Goal: Transaction & Acquisition: Subscribe to service/newsletter

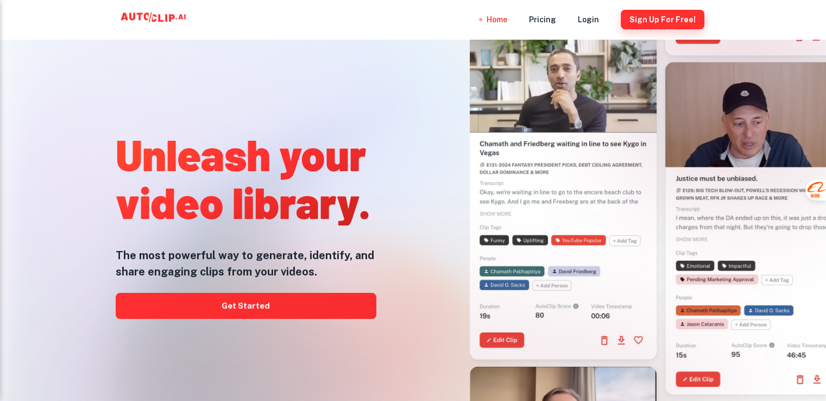
click at [662, 23] on button "Sign Up for free!" at bounding box center [663, 20] width 84 height 20
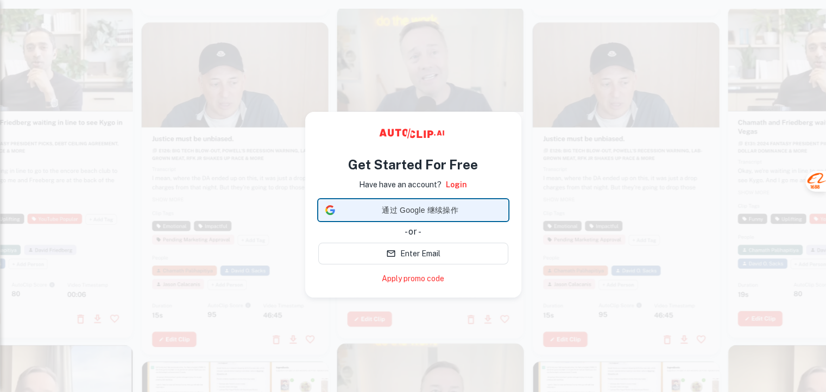
click at [400, 210] on span "通过 Google 继续操作" at bounding box center [420, 210] width 162 height 11
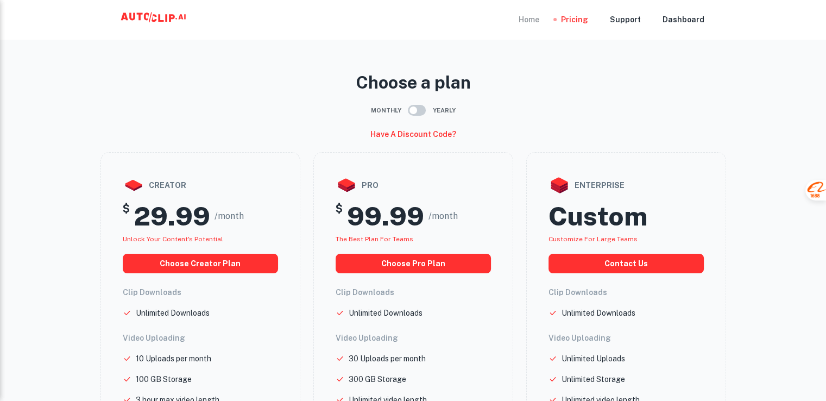
click at [539, 22] on div "Home" at bounding box center [529, 19] width 21 height 39
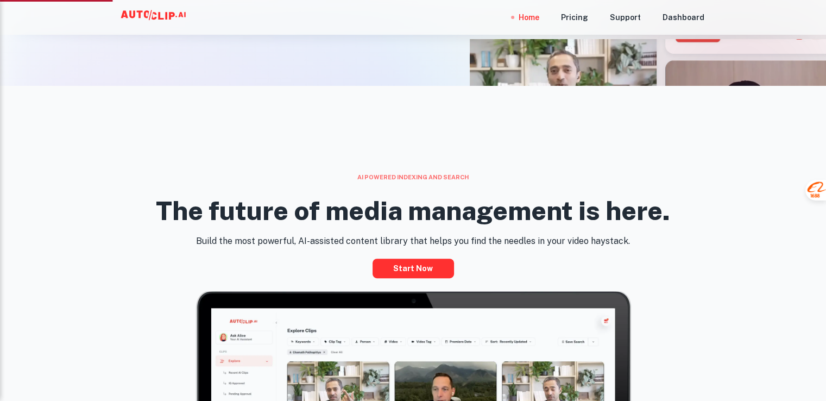
scroll to position [326, 0]
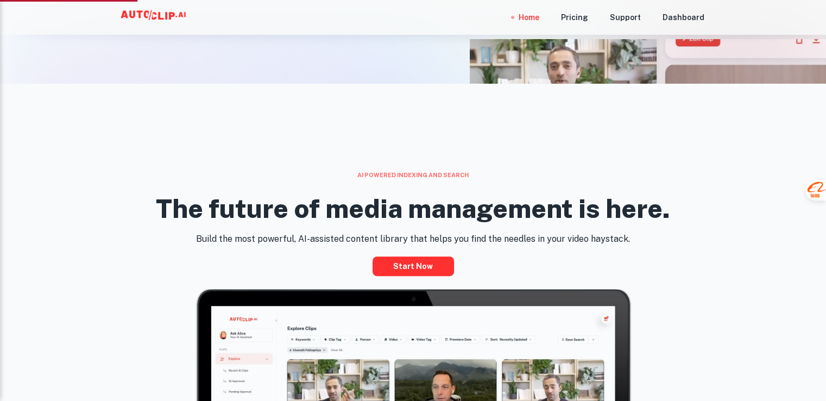
click at [372, 67] on div "Unleash your video library. The most powerful way to generate, identify, and sh…" at bounding box center [246, 222] width 261 height 401
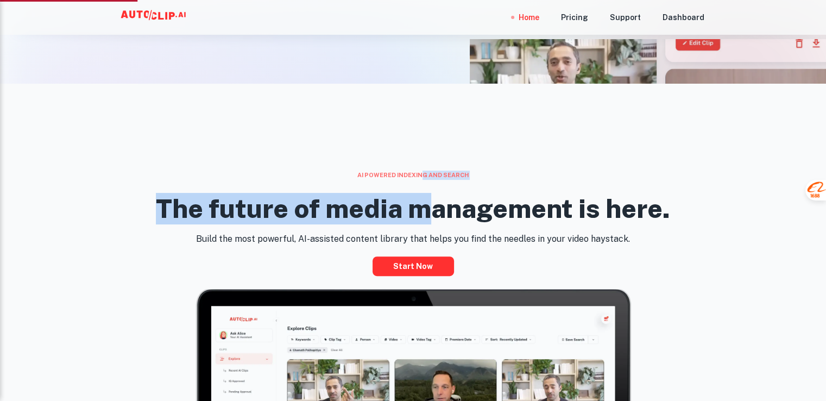
drag, startPoint x: 420, startPoint y: 95, endPoint x: 431, endPoint y: 190, distance: 95.7
click at [429, 193] on div "AI powered indexing and search The future of media management is here. Build th…" at bounding box center [413, 400] width 826 height 632
copy div "g and search The future of media m"
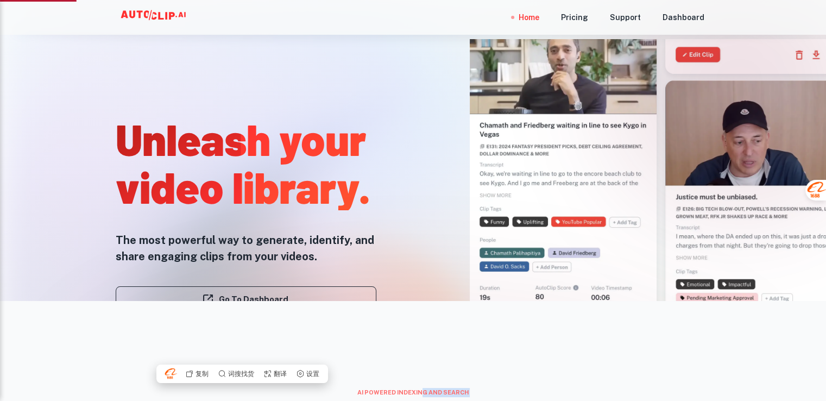
scroll to position [0, 0]
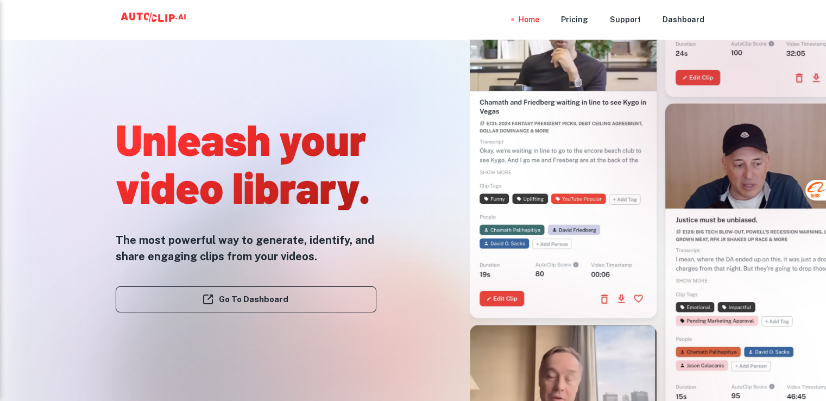
click at [367, 11] on div "Home Pricing Support Dashboard" at bounding box center [413, 19] width 652 height 39
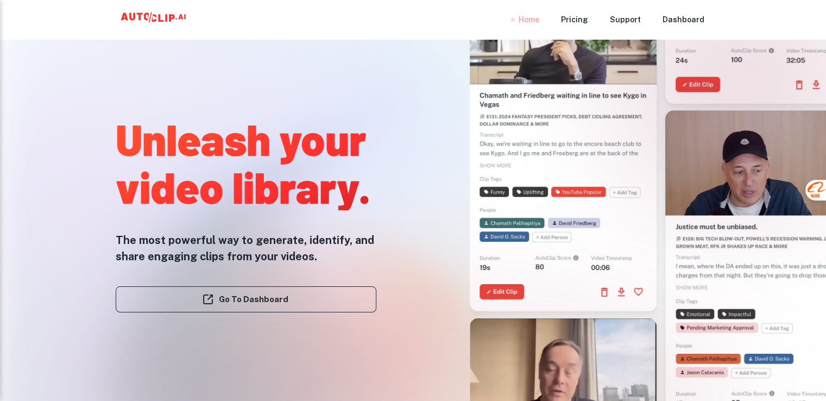
click at [536, 18] on div "Home" at bounding box center [529, 19] width 21 height 39
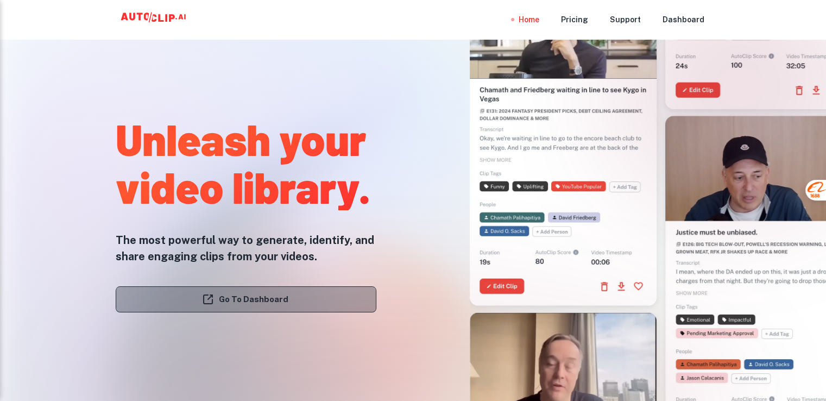
click at [272, 294] on link "Go To Dashboard" at bounding box center [246, 299] width 261 height 26
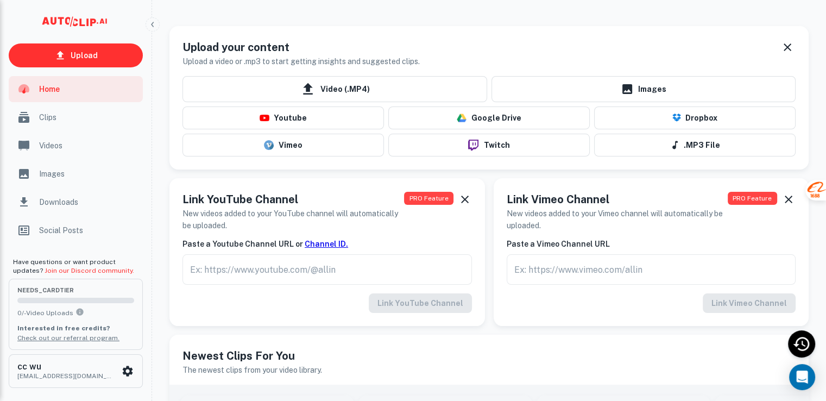
scroll to position [54, 0]
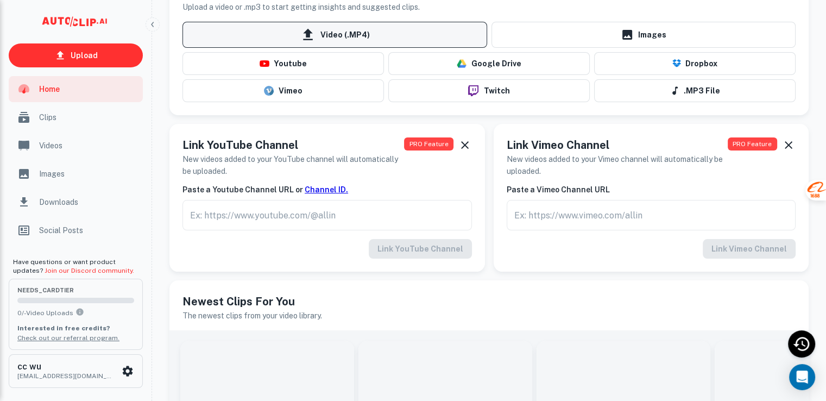
click at [306, 35] on icon at bounding box center [308, 35] width 16 height 16
click at [0, 0] on input "Video (.MP4)" at bounding box center [0, 0] width 0 height 0
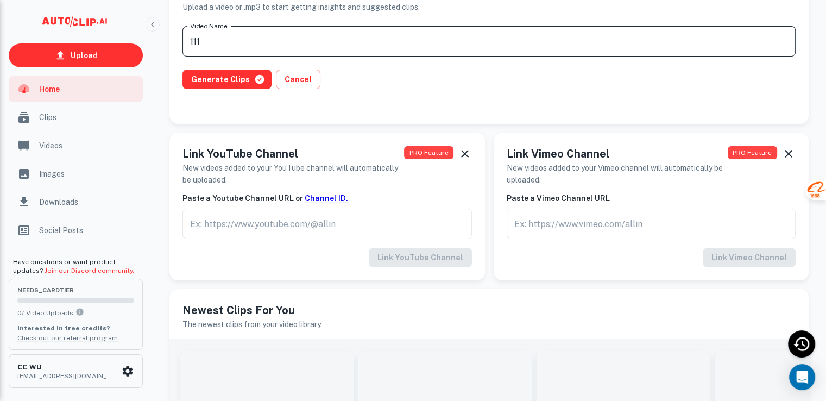
drag, startPoint x: 215, startPoint y: 39, endPoint x: 149, endPoint y: 46, distance: 66.6
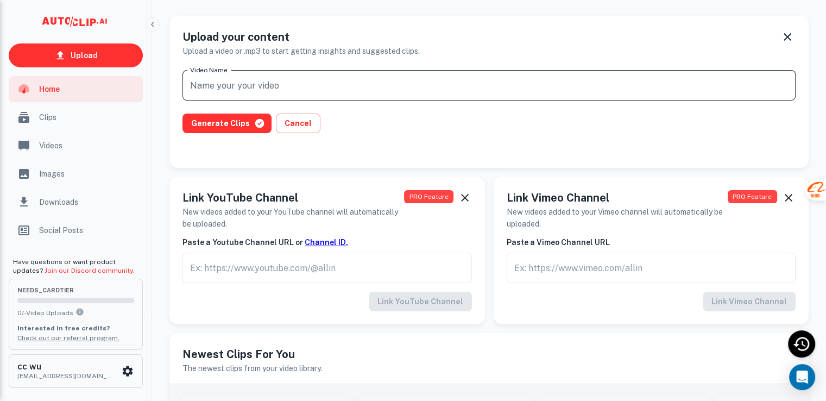
scroll to position [0, 0]
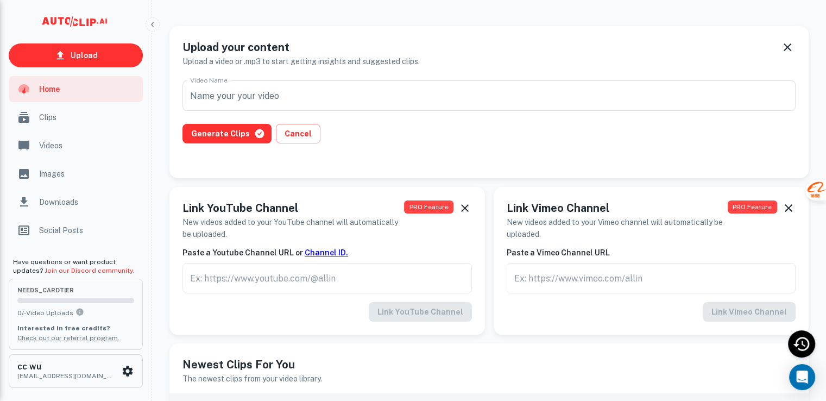
click at [342, 195] on div "Link YouTube Channel New videos added to your YouTube channel will automaticall…" at bounding box center [327, 261] width 316 height 148
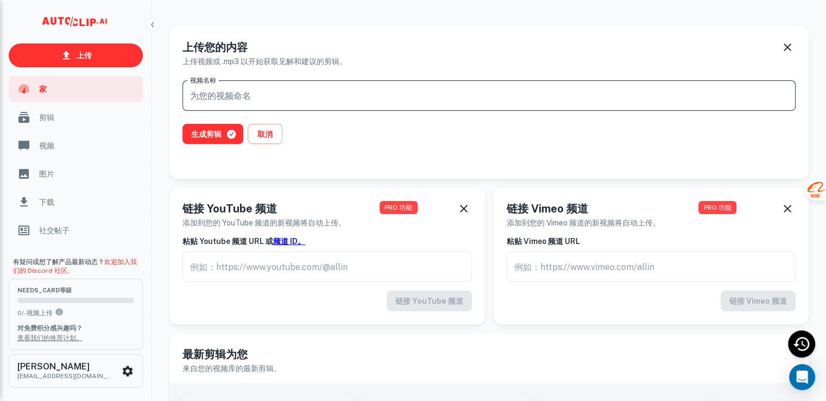
click at [232, 96] on input "视频名称" at bounding box center [489, 95] width 613 height 30
type input "141"
click at [220, 131] on font "生成剪辑" at bounding box center [206, 134] width 30 height 9
